Goal: Transaction & Acquisition: Purchase product/service

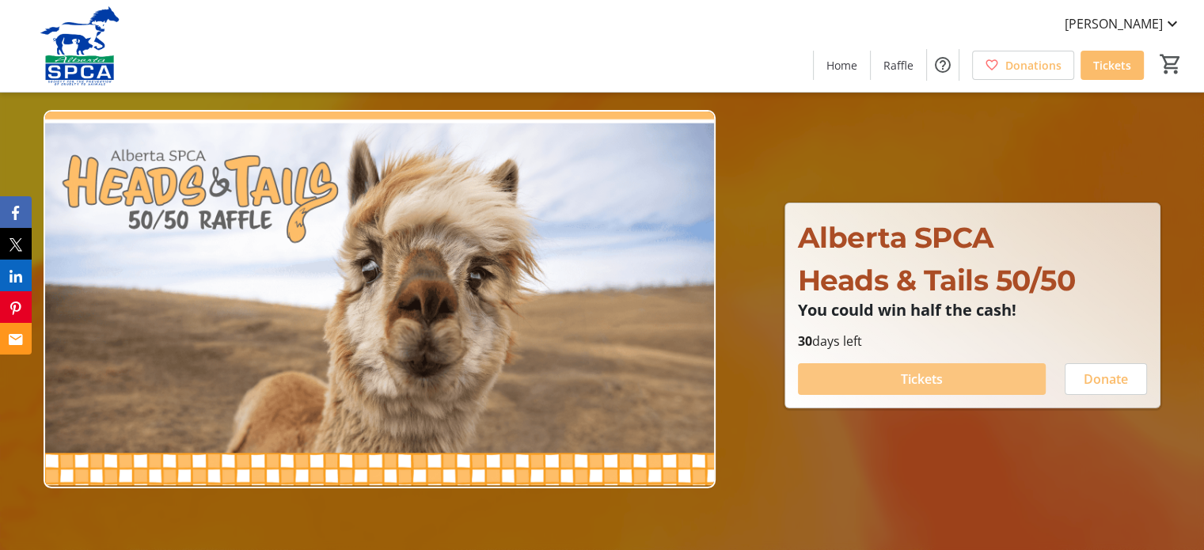
click at [885, 373] on span at bounding box center [922, 379] width 248 height 38
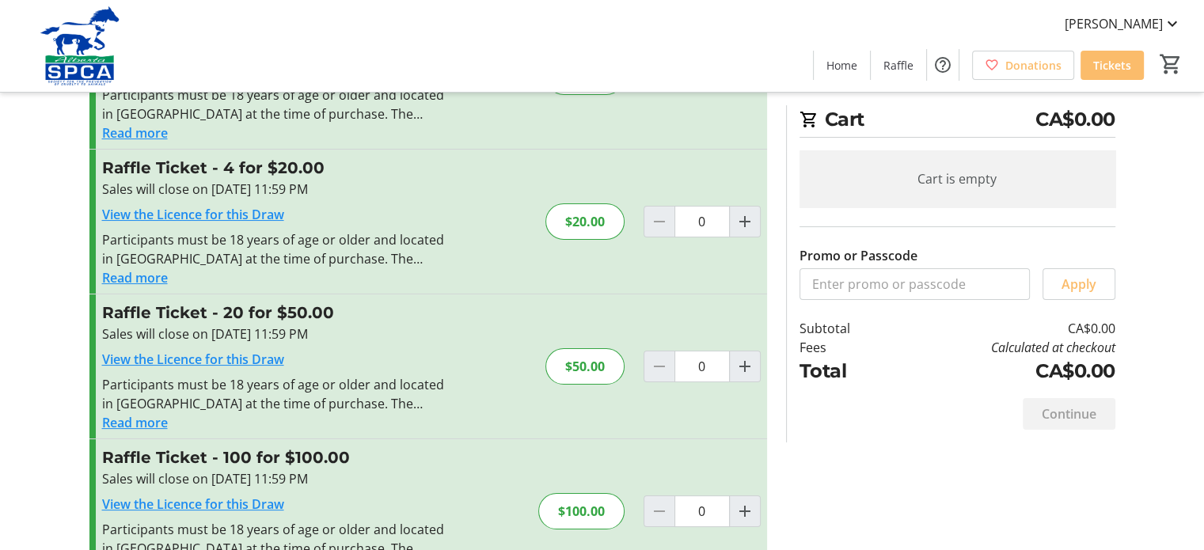
scroll to position [98, 0]
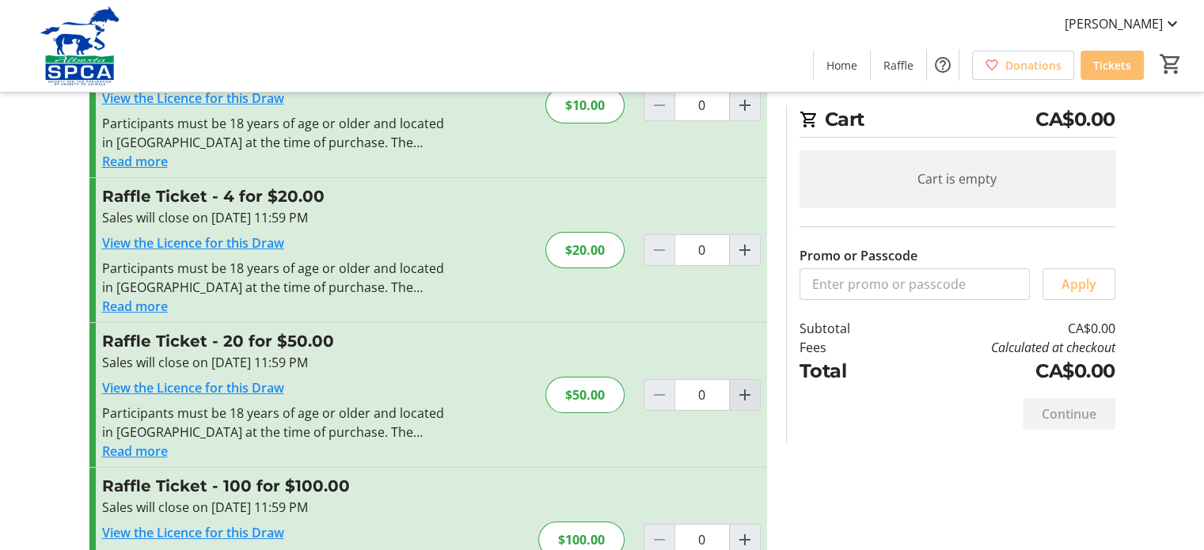
click at [744, 387] on mat-icon "Increment by one" at bounding box center [745, 395] width 19 height 19
type input "1"
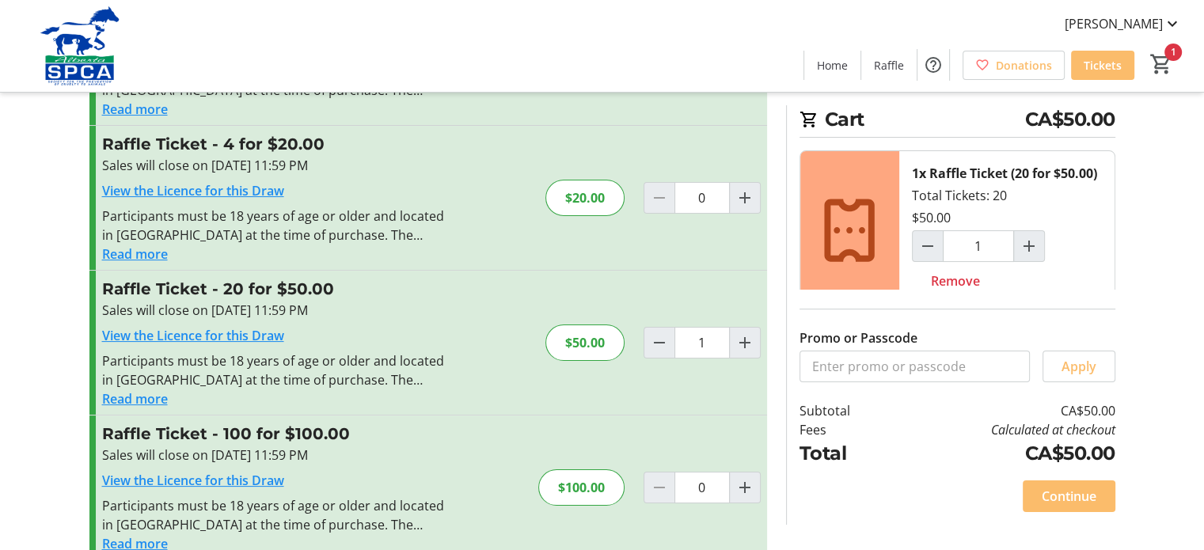
scroll to position [177, 0]
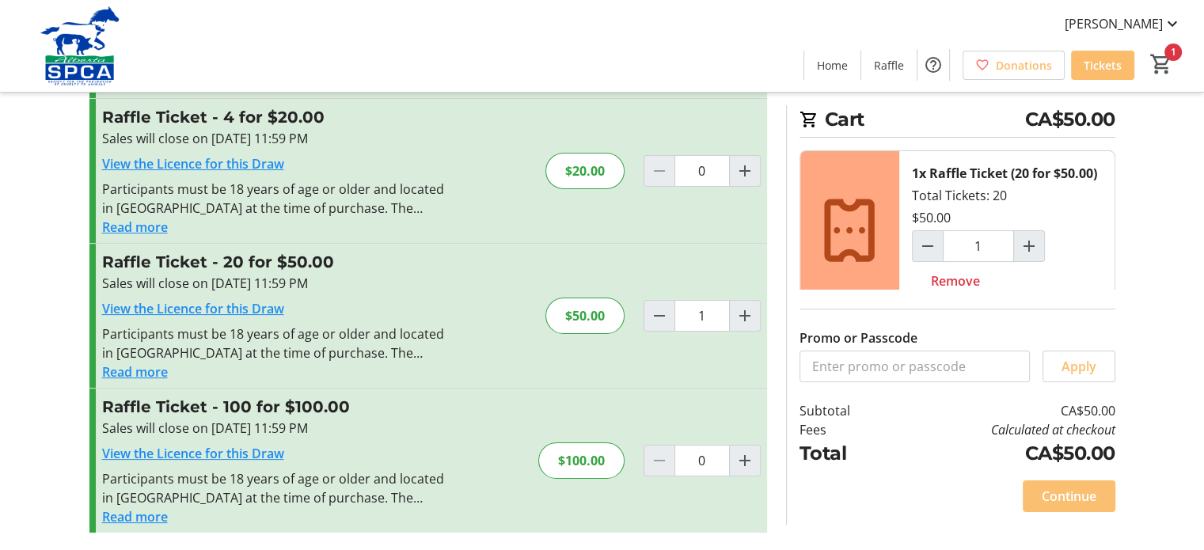
click at [1061, 488] on span "Continue" at bounding box center [1069, 496] width 55 height 19
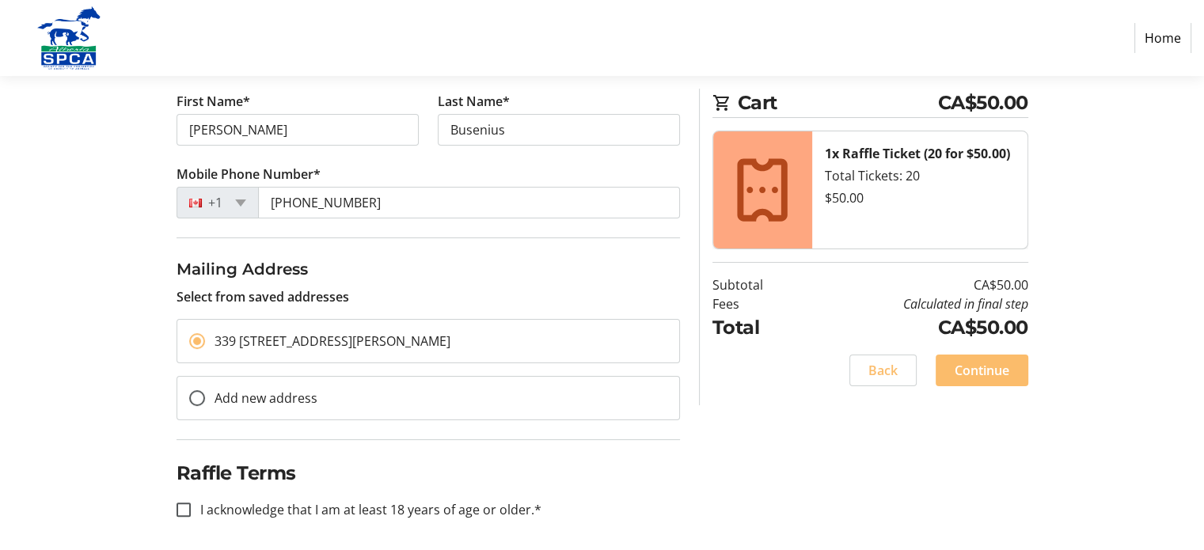
scroll to position [260, 0]
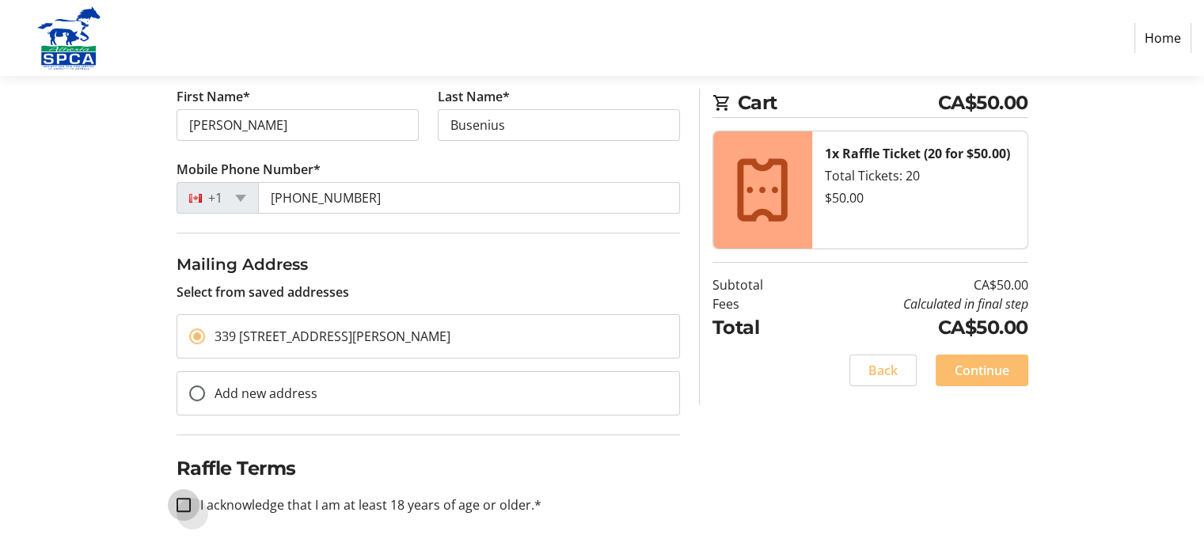
click at [186, 502] on input "I acknowledge that I am at least 18 years of age or older.*" at bounding box center [184, 505] width 14 height 14
checkbox input "true"
click at [986, 367] on span "Continue" at bounding box center [982, 370] width 55 height 19
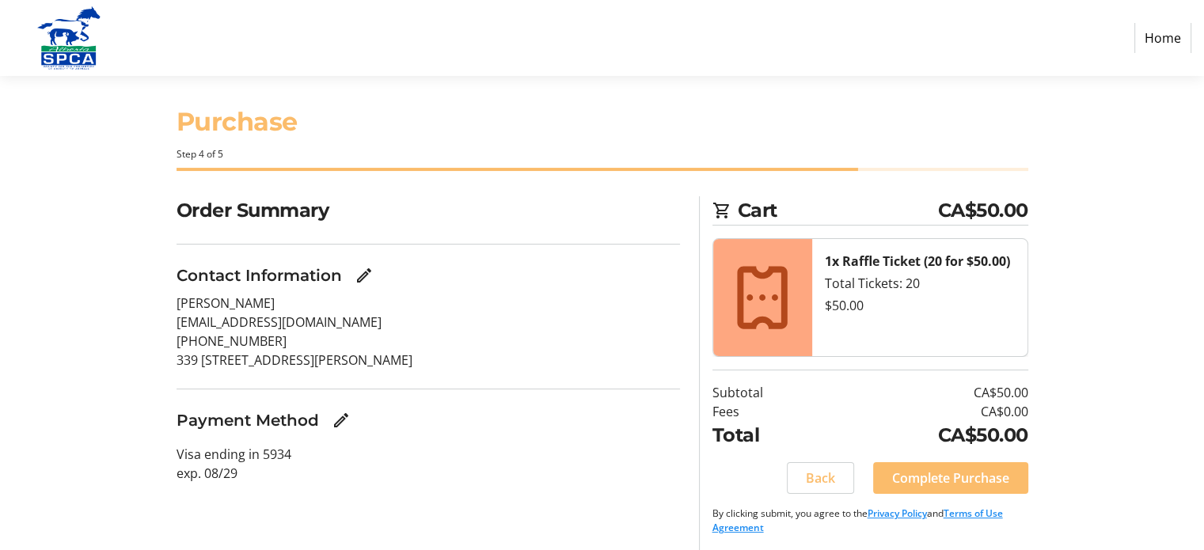
scroll to position [14, 0]
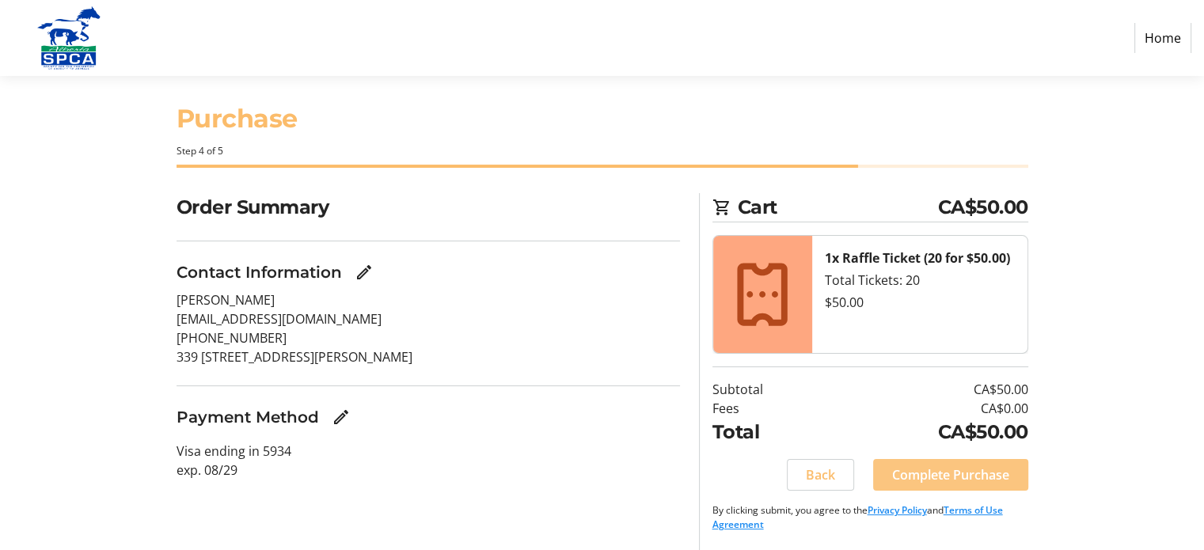
click at [966, 482] on span "Complete Purchase" at bounding box center [950, 475] width 117 height 19
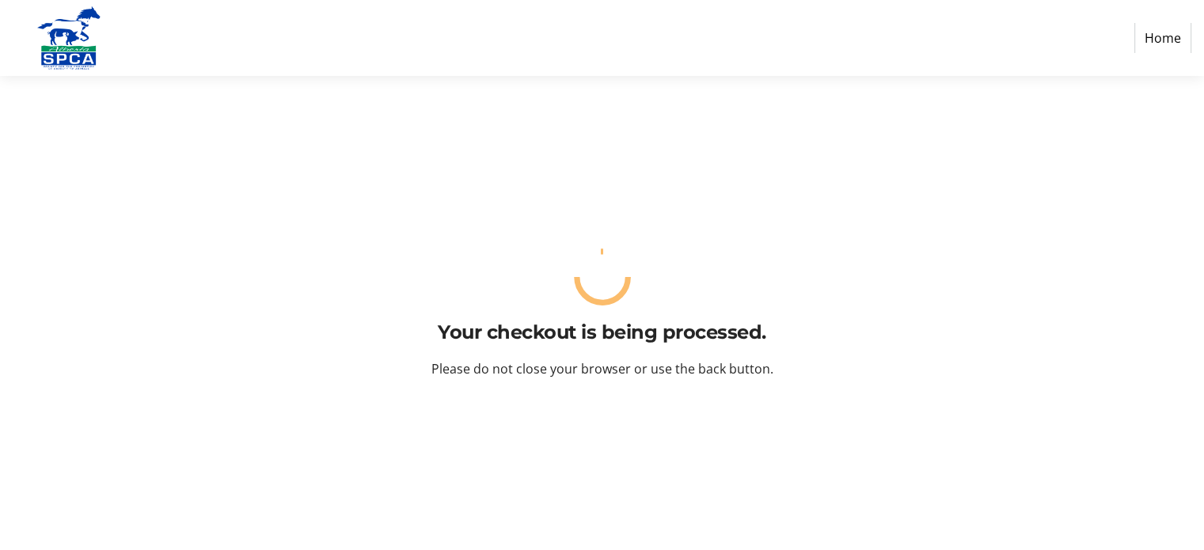
scroll to position [0, 0]
